Goal: Information Seeking & Learning: Learn about a topic

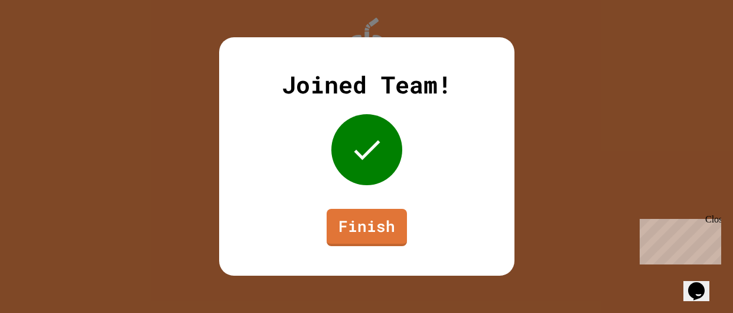
click at [372, 233] on link "Finish" at bounding box center [367, 227] width 80 height 37
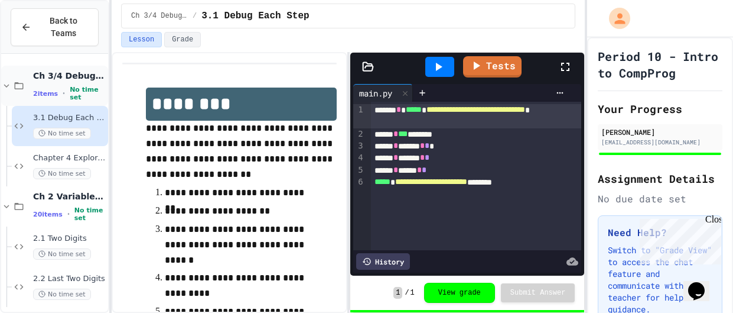
click at [68, 81] on span "Ch 3/4 Debugging/Modules" at bounding box center [69, 75] width 73 height 11
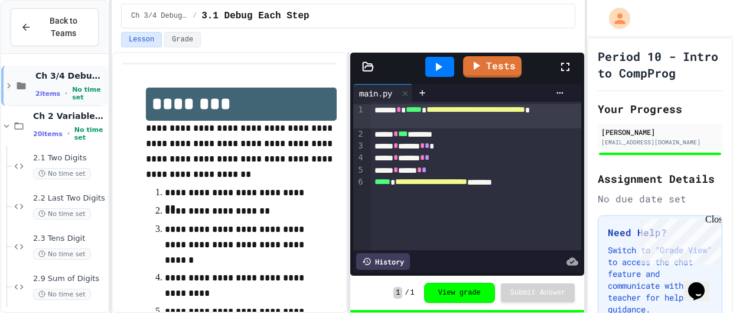
click at [61, 78] on span "Ch 3/4 Debugging/Modules" at bounding box center [70, 75] width 70 height 11
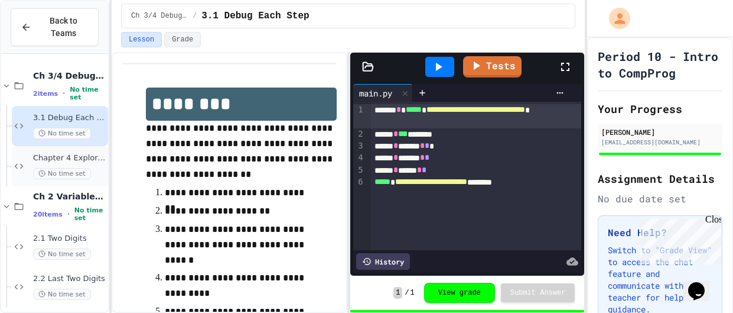
click at [93, 163] on div "Chapter 4 Explore Program No time set" at bounding box center [69, 166] width 73 height 26
